Goal: Browse casually

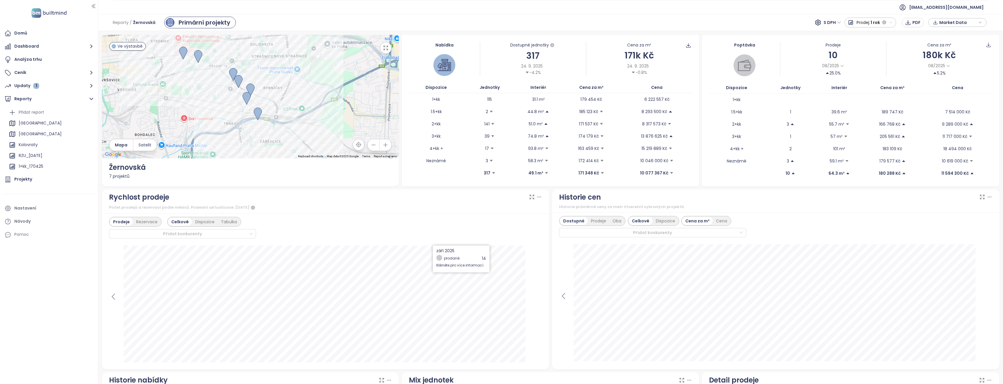
scroll to position [554, 0]
click at [249, 86] on img at bounding box center [250, 90] width 8 height 13
click at [251, 85] on img at bounding box center [250, 90] width 8 height 13
click at [249, 86] on img at bounding box center [250, 90] width 8 height 13
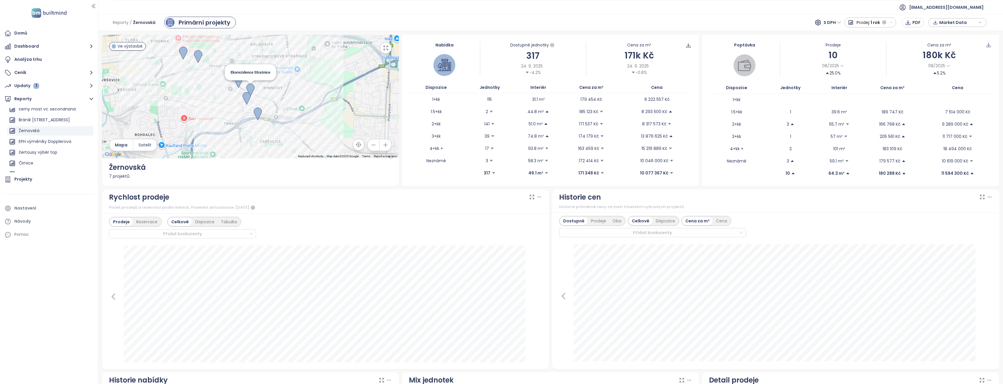
click at [249, 88] on img at bounding box center [250, 90] width 8 height 13
click at [385, 51] on button "button" at bounding box center [386, 48] width 12 height 12
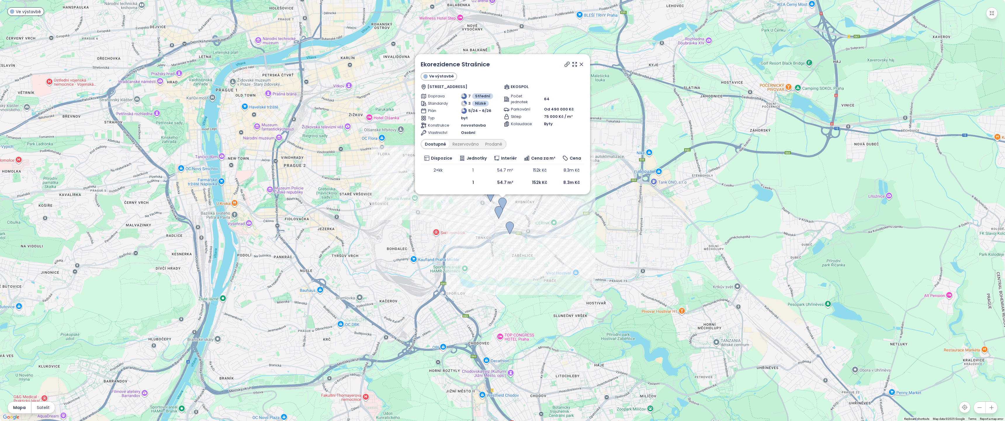
click at [567, 65] on icon at bounding box center [567, 64] width 5 height 5
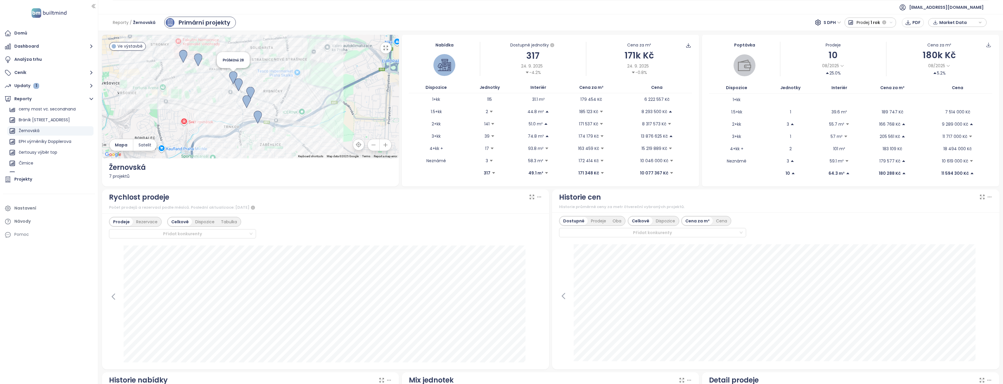
click at [233, 73] on img at bounding box center [233, 77] width 8 height 13
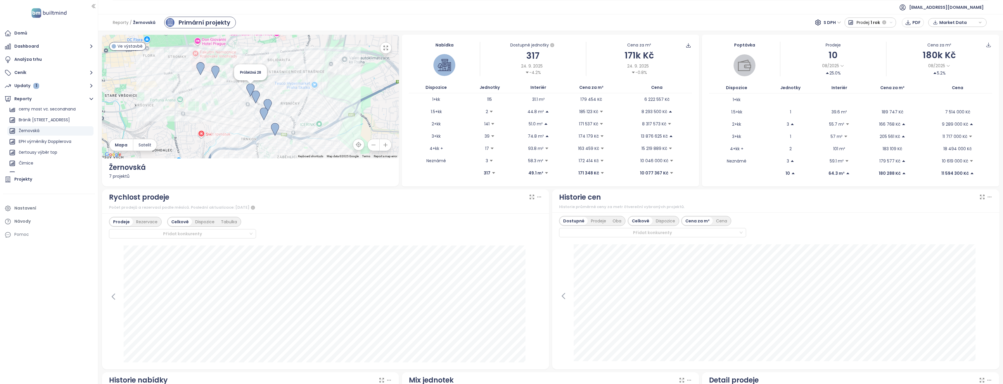
click at [248, 87] on img at bounding box center [250, 90] width 8 height 13
click at [384, 50] on icon "button" at bounding box center [386, 48] width 6 height 6
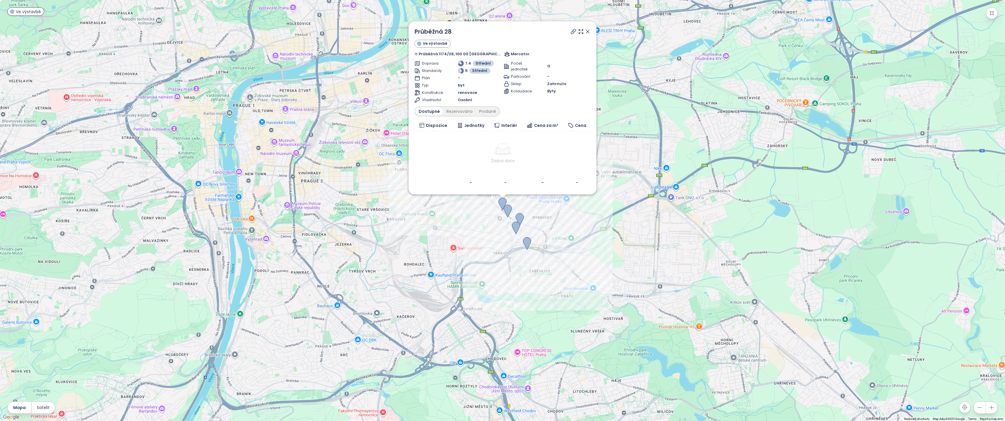
click at [571, 31] on icon at bounding box center [573, 31] width 5 height 5
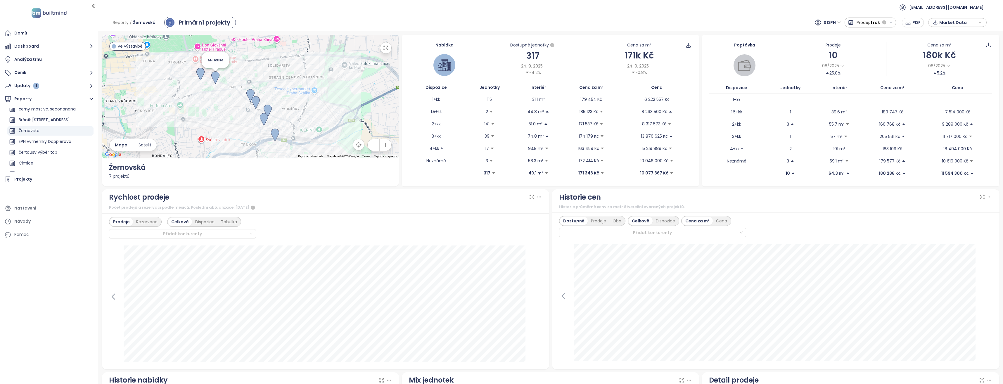
click at [215, 74] on img at bounding box center [215, 77] width 8 height 13
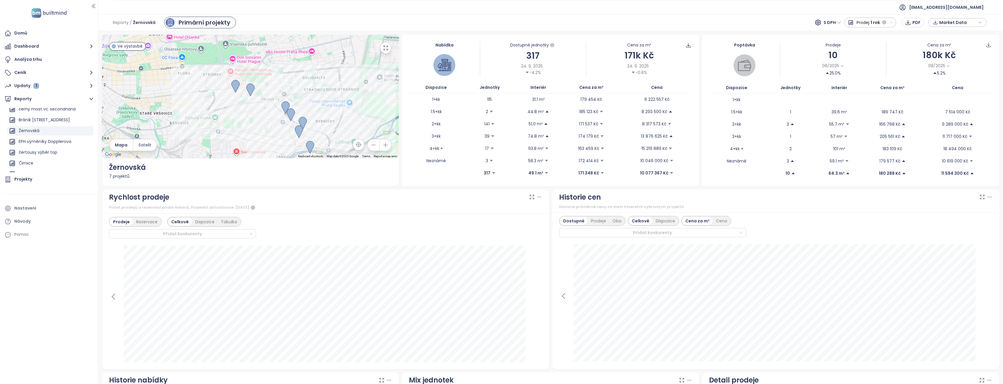
click at [384, 48] on icon "button" at bounding box center [386, 48] width 6 height 6
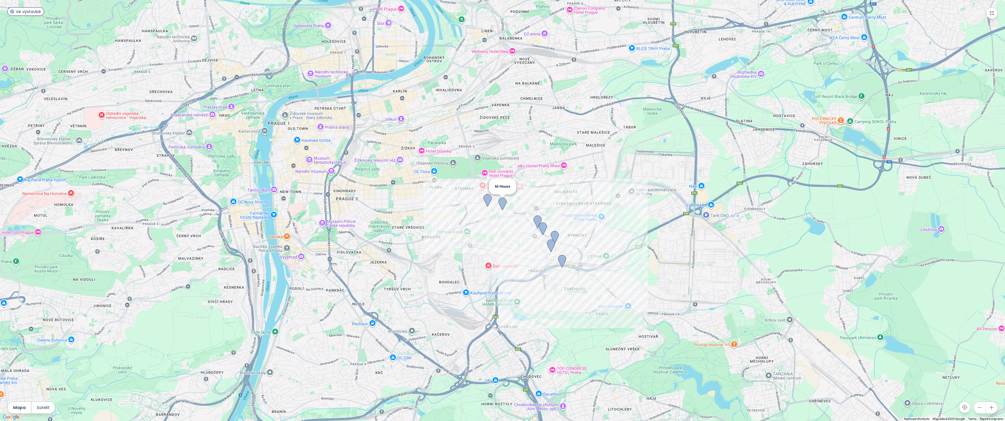
click at [501, 202] on img at bounding box center [502, 203] width 8 height 13
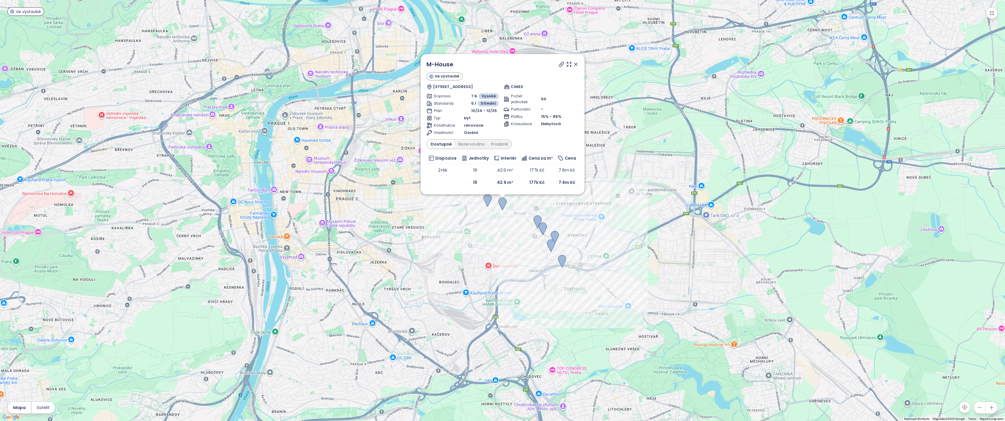
click at [503, 203] on img at bounding box center [502, 203] width 8 height 13
click at [560, 64] on icon at bounding box center [561, 64] width 5 height 5
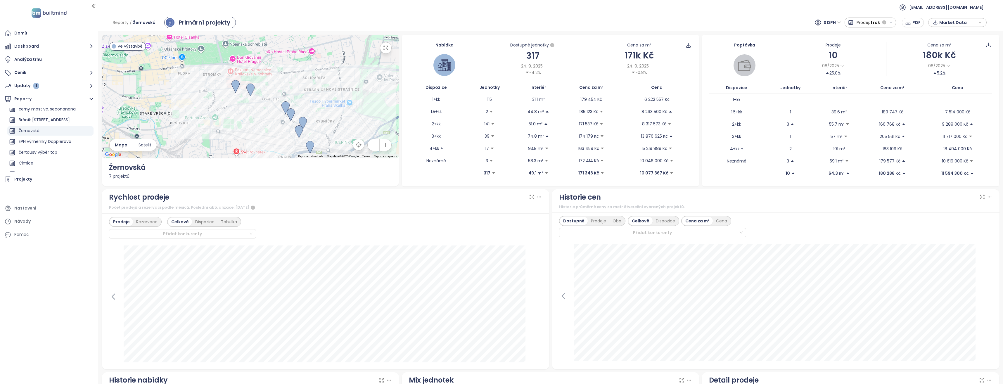
click at [350, 76] on div at bounding box center [250, 97] width 297 height 124
click at [388, 49] on button "button" at bounding box center [386, 48] width 12 height 12
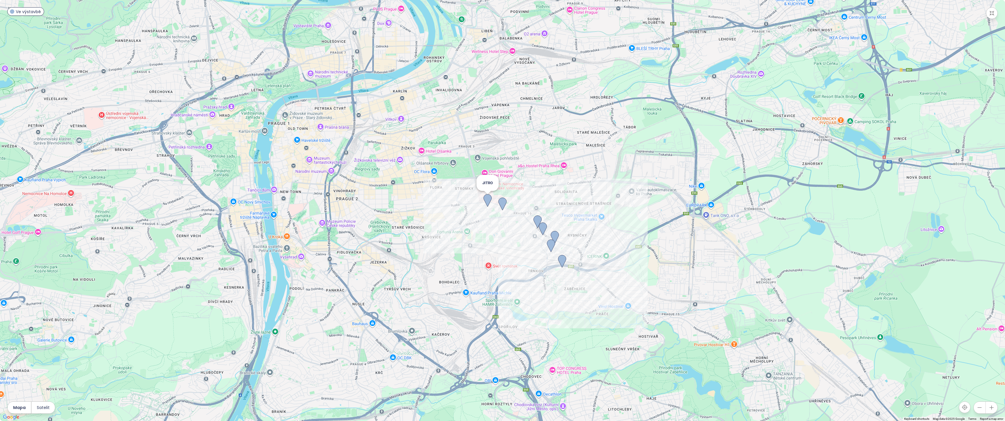
click at [487, 197] on img at bounding box center [487, 200] width 8 height 13
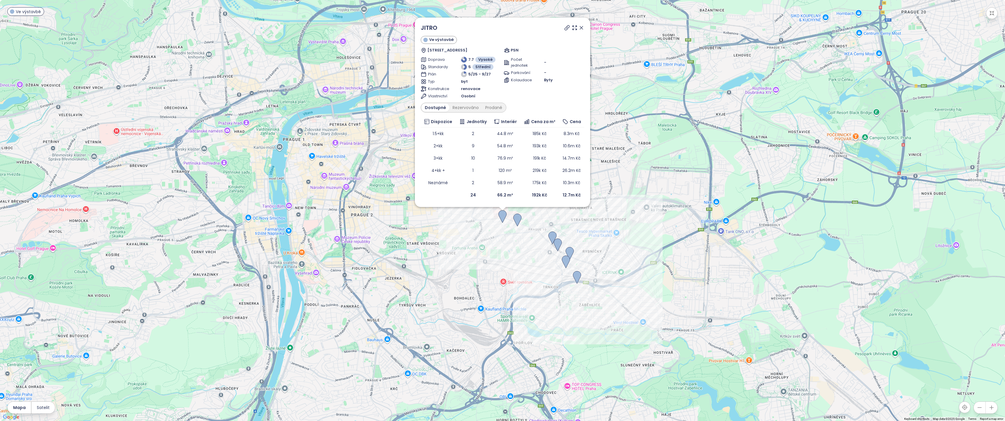
click at [567, 26] on icon at bounding box center [567, 27] width 5 height 5
